Goal: Task Accomplishment & Management: Use online tool/utility

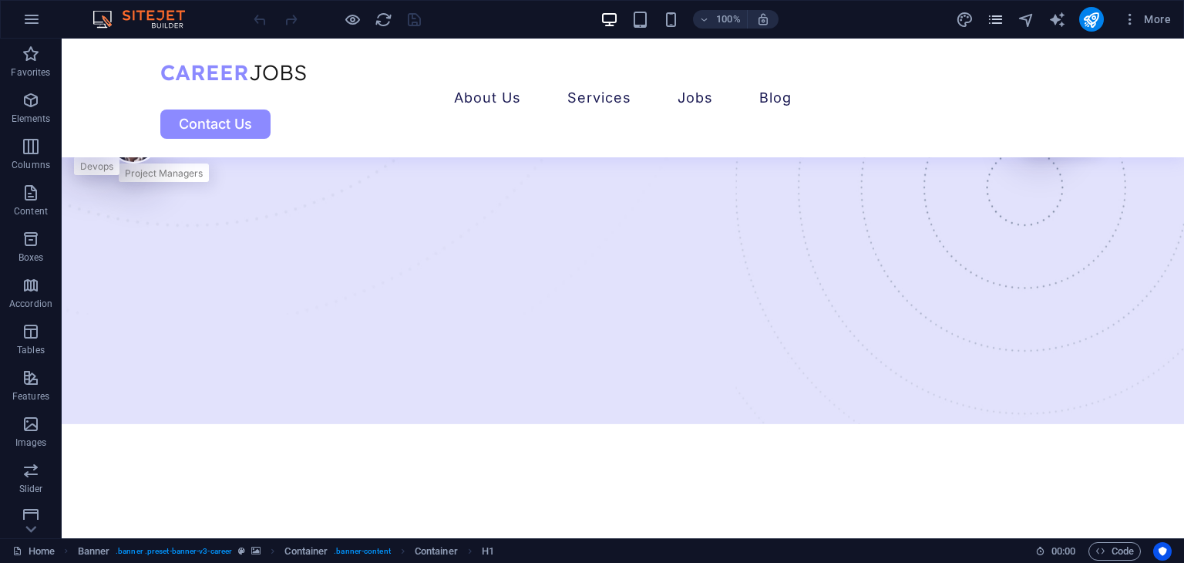
scroll to position [617, 0]
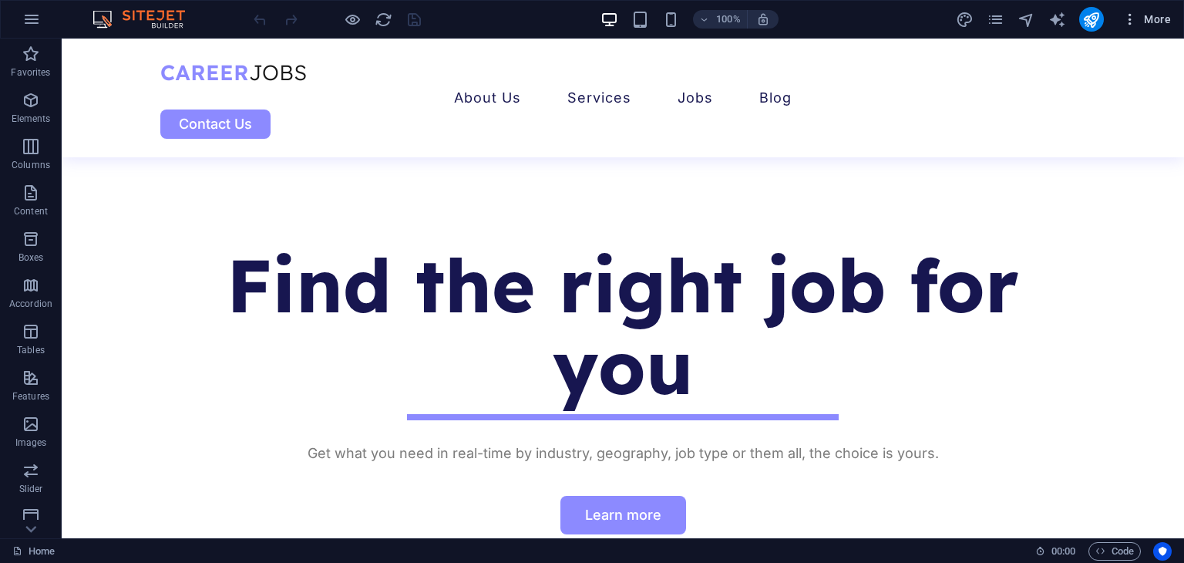
click at [1128, 23] on icon "button" at bounding box center [1129, 19] width 15 height 15
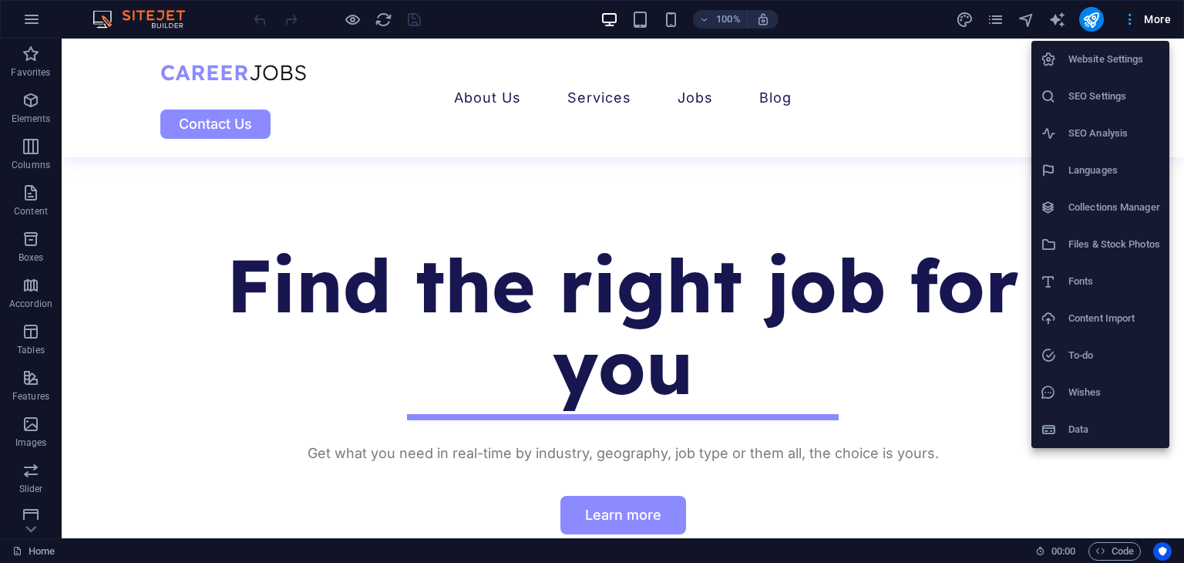
click at [1128, 23] on div at bounding box center [592, 281] width 1184 height 563
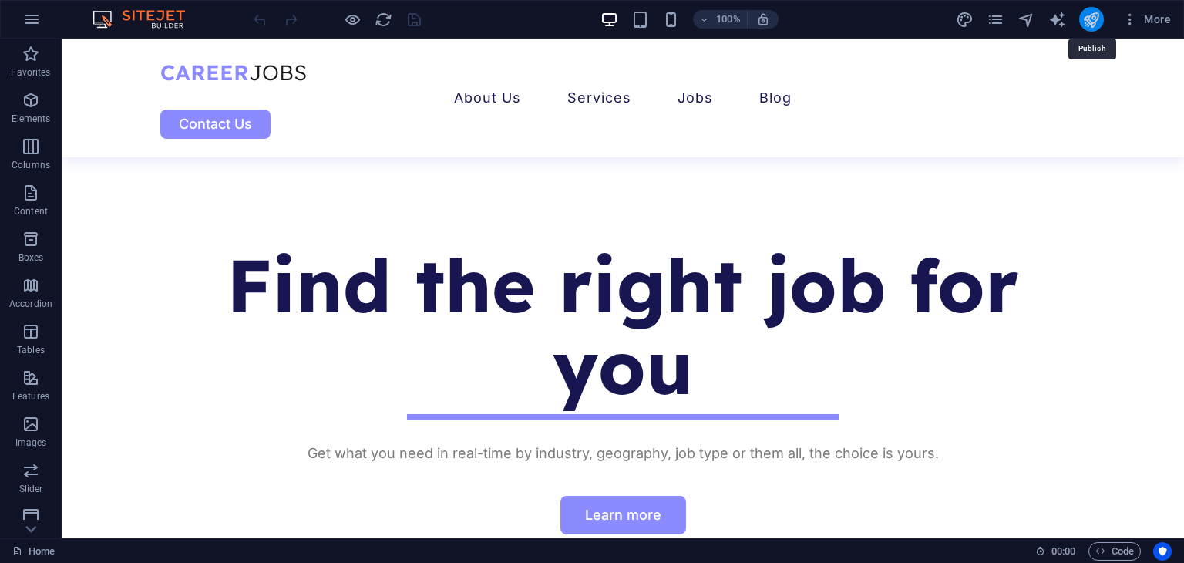
click at [1097, 14] on icon "publish" at bounding box center [1091, 20] width 18 height 18
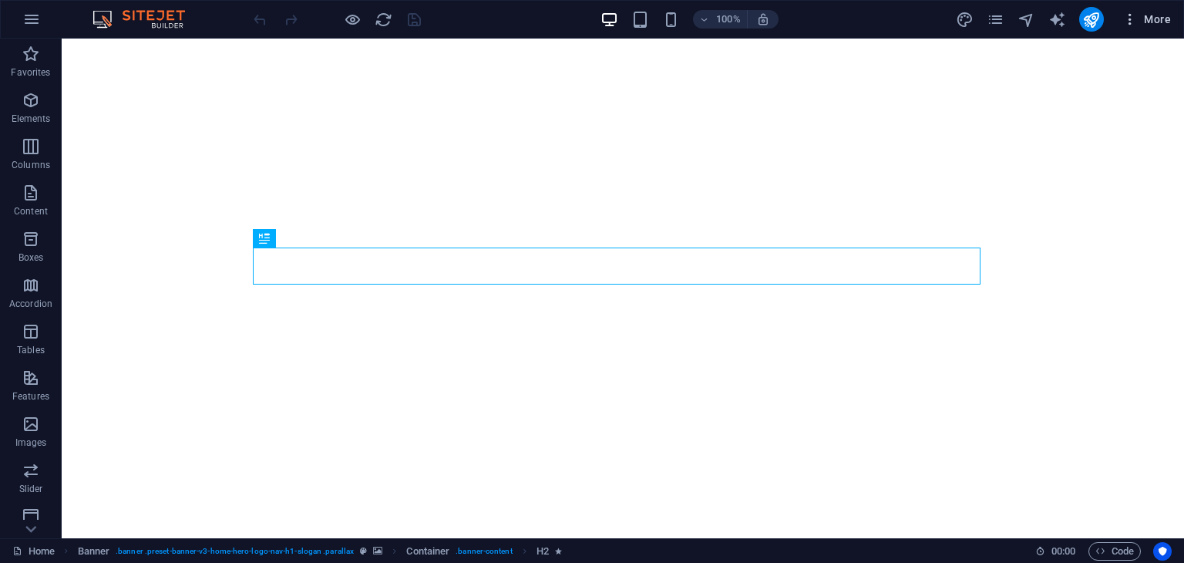
click at [1122, 22] on icon "button" at bounding box center [1129, 19] width 15 height 15
click at [1136, 24] on icon "button" at bounding box center [1129, 19] width 15 height 15
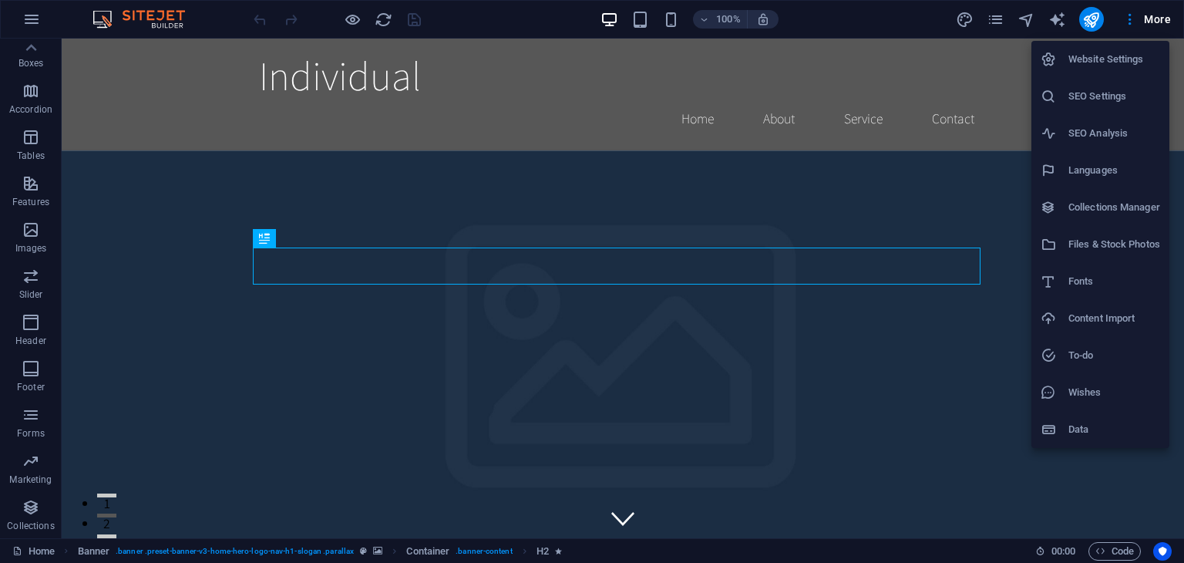
scroll to position [0, 0]
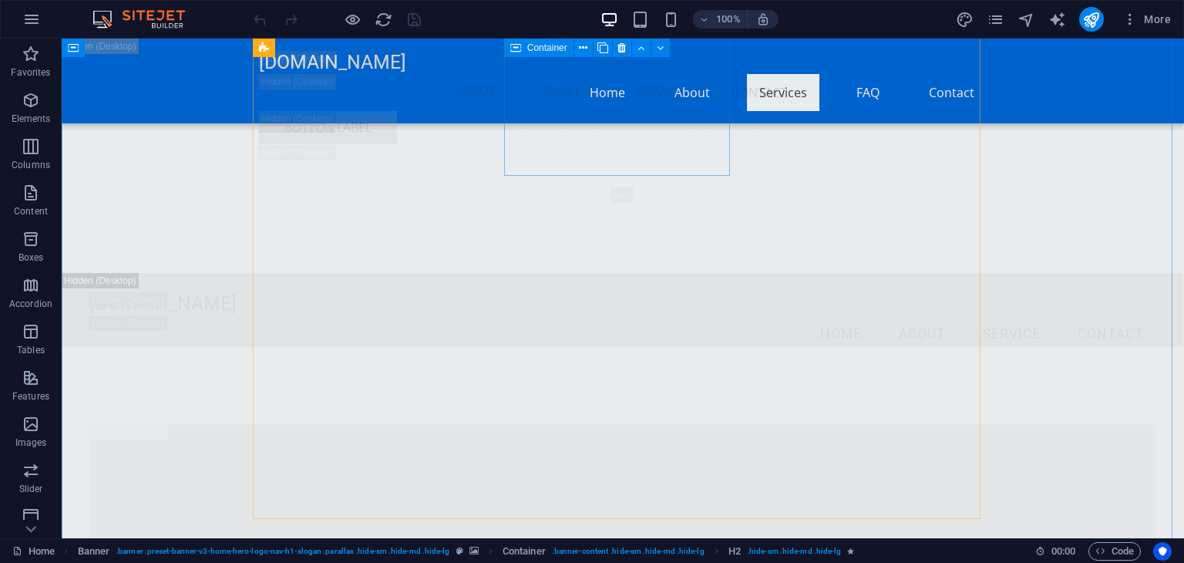
scroll to position [5245, 0]
